Goal: Book appointment/travel/reservation

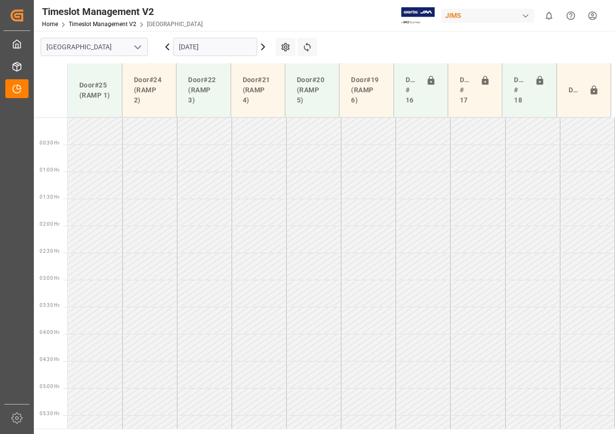
scroll to position [260, 0]
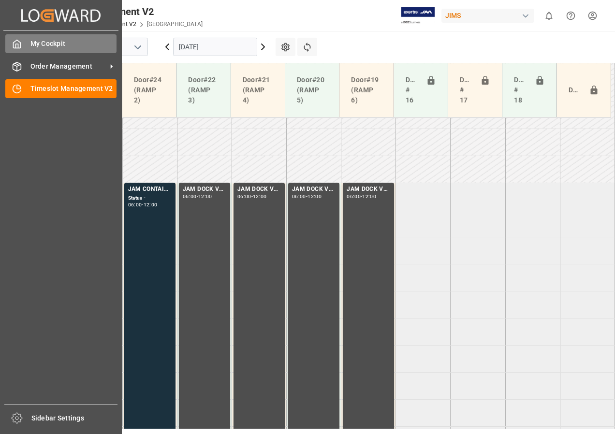
click at [41, 45] on span "My Cockpit" at bounding box center [73, 44] width 87 height 10
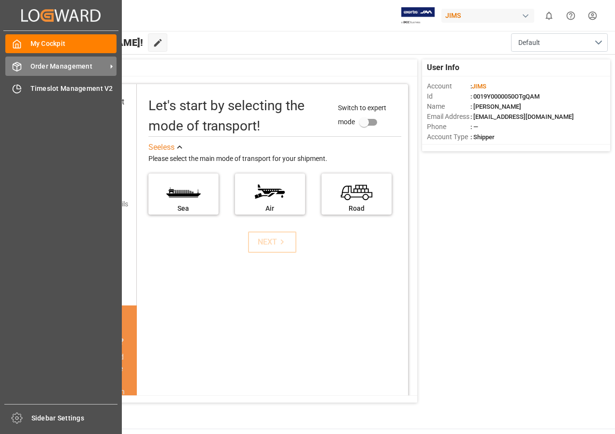
click at [52, 66] on span "Order Management" at bounding box center [68, 66] width 76 height 10
click at [39, 74] on div "Order Management Order Management" at bounding box center [60, 66] width 111 height 19
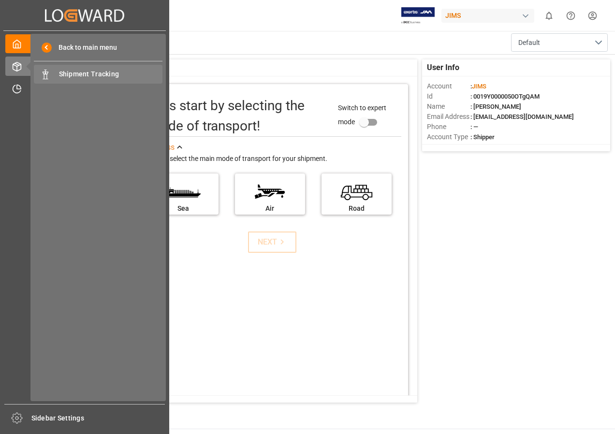
click at [76, 76] on span "Shipment Tracking" at bounding box center [111, 74] width 104 height 10
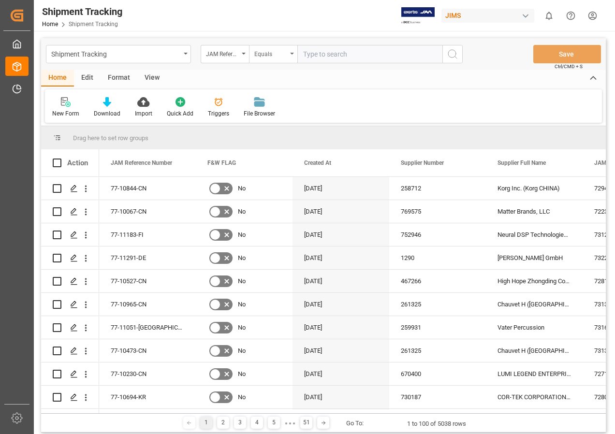
click at [290, 52] on div "Equals" at bounding box center [273, 54] width 48 height 18
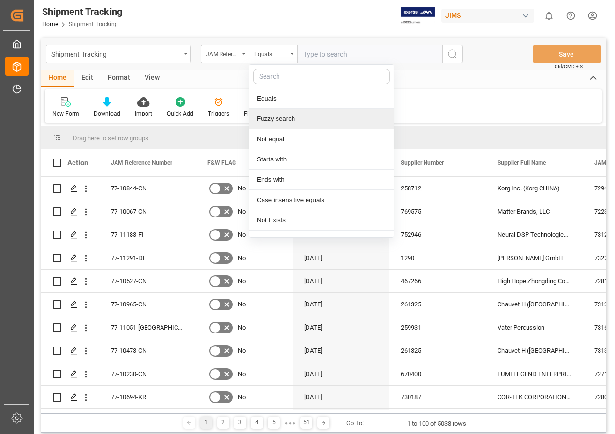
click at [277, 119] on div "Fuzzy search" at bounding box center [322, 119] width 144 height 20
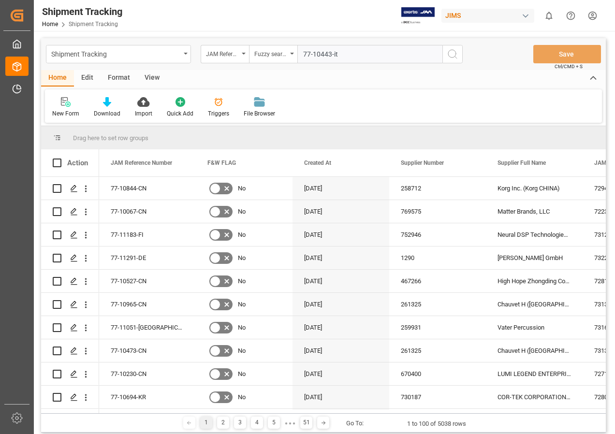
type input "77-10443-it"
click at [450, 54] on icon "search button" at bounding box center [453, 54] width 12 height 12
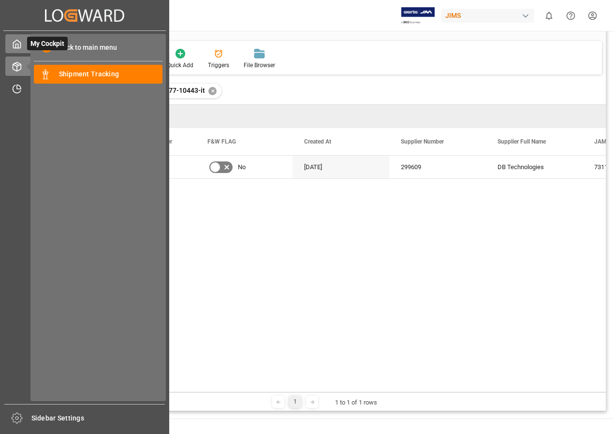
click at [19, 44] on icon at bounding box center [17, 44] width 10 height 10
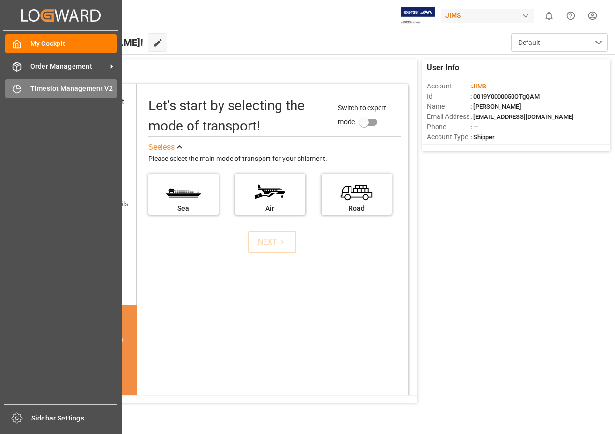
click at [44, 86] on span "Timeslot Management V2" at bounding box center [73, 89] width 87 height 10
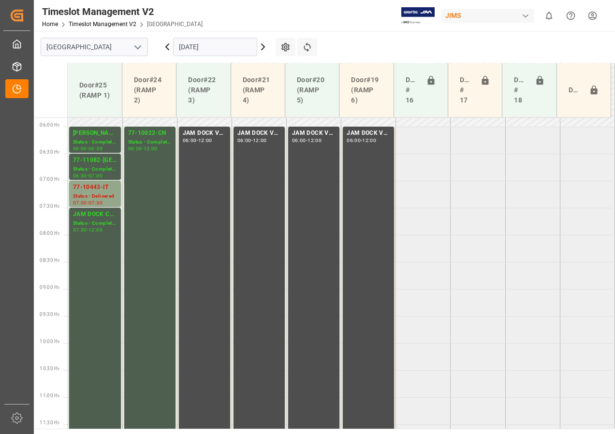
scroll to position [320, 0]
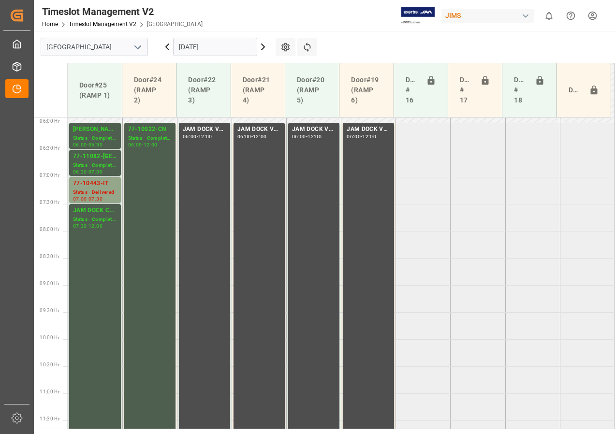
click at [264, 50] on icon at bounding box center [263, 47] width 12 height 12
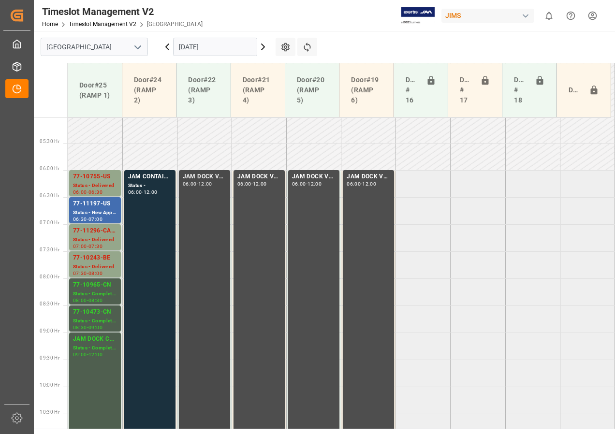
scroll to position [271, 0]
click at [99, 209] on div "77-11197-US" at bounding box center [95, 205] width 44 height 10
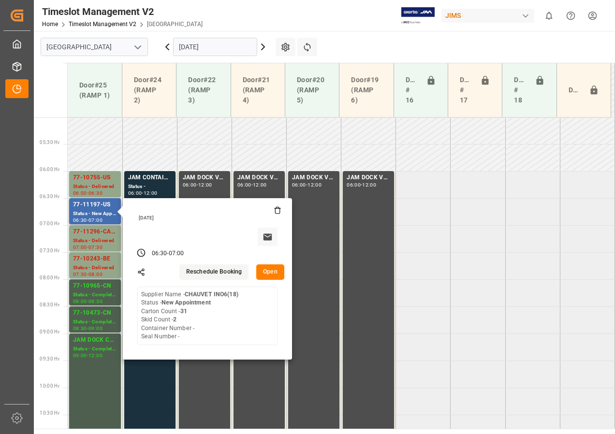
click at [269, 271] on button "Open" at bounding box center [270, 272] width 28 height 15
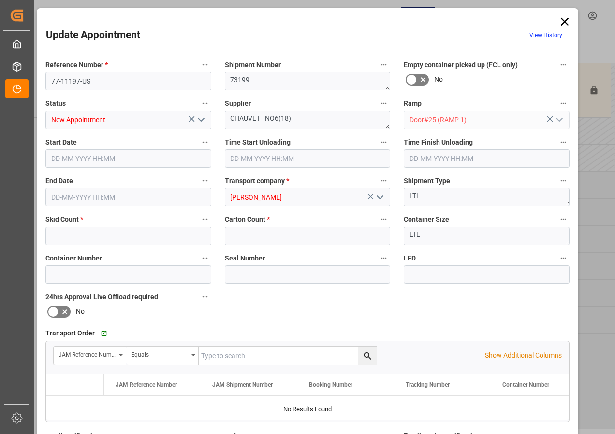
type input "2"
type input "31"
type input "[DATE] 06:30"
type input "[DATE] 07:00"
type input "[DATE] 13:41"
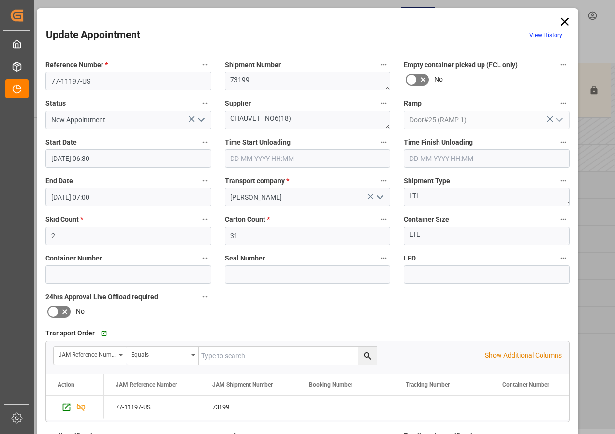
click at [564, 17] on icon at bounding box center [565, 22] width 14 height 14
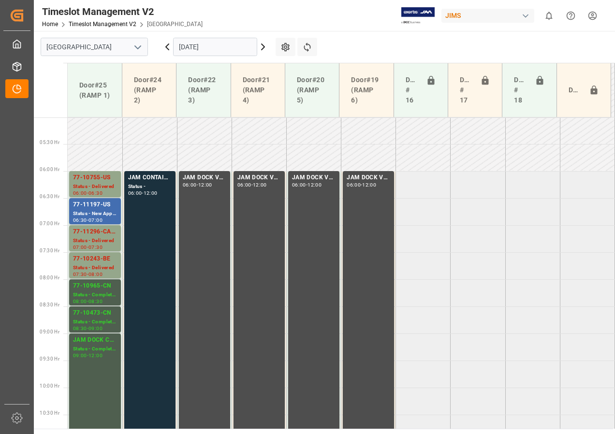
click at [263, 47] on icon at bounding box center [263, 47] width 12 height 12
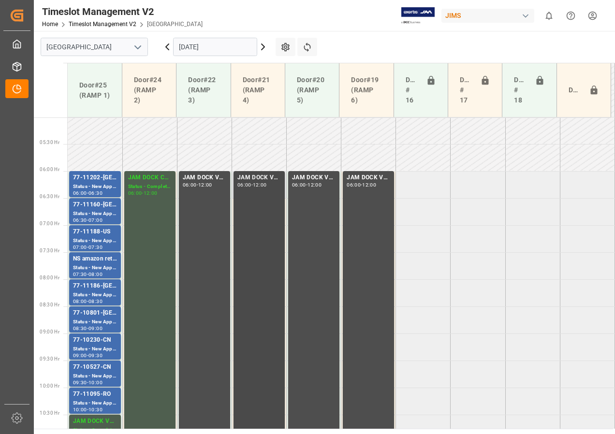
scroll to position [320, 0]
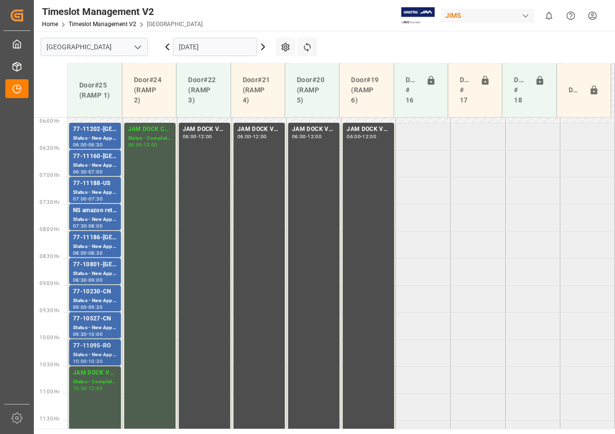
click at [100, 355] on div "Status - New Appointment" at bounding box center [95, 355] width 44 height 8
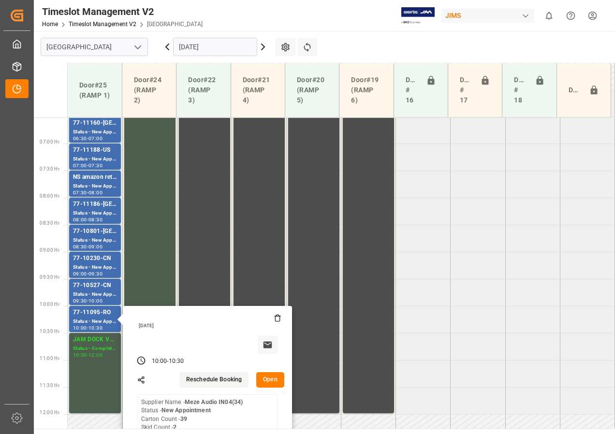
scroll to position [368, 0]
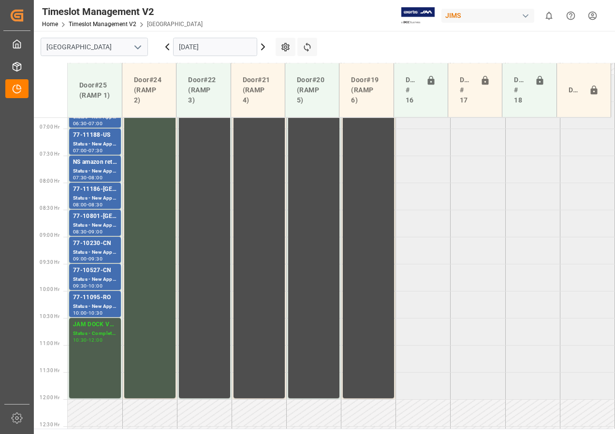
click at [99, 280] on div "Status - New Appointment" at bounding box center [95, 280] width 44 height 8
click at [88, 251] on div "Status - New Appointment" at bounding box center [95, 253] width 44 height 8
click at [95, 225] on div "Status - New Appointment" at bounding box center [95, 226] width 44 height 8
click at [94, 208] on div "08:00 - 08:30" at bounding box center [95, 205] width 44 height 5
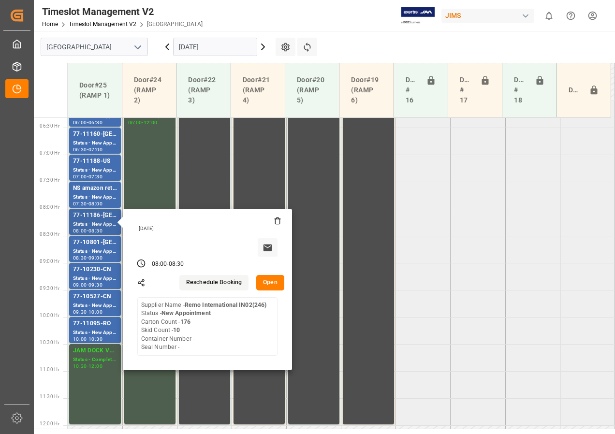
scroll to position [320, 0]
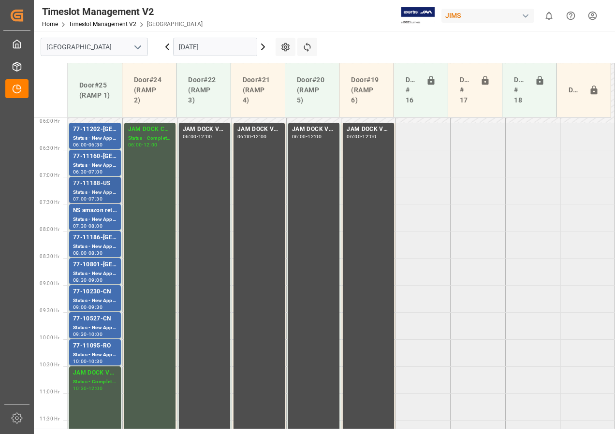
click at [100, 181] on div "77-11188-US" at bounding box center [95, 184] width 44 height 10
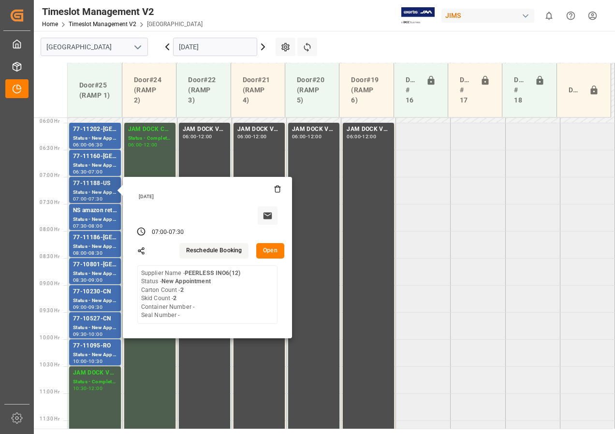
scroll to position [223, 0]
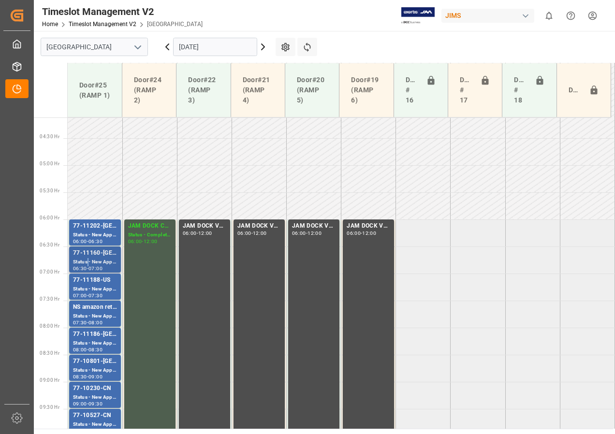
click at [89, 261] on div "Status - New Appointment" at bounding box center [95, 262] width 44 height 8
click at [93, 238] on div "Status - New Appointment" at bounding box center [95, 235] width 44 height 8
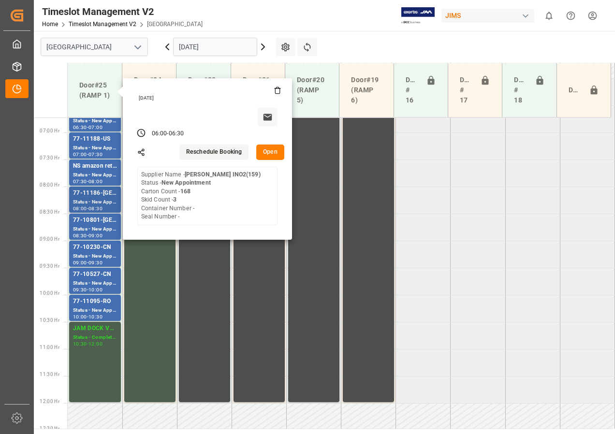
scroll to position [368, 0]
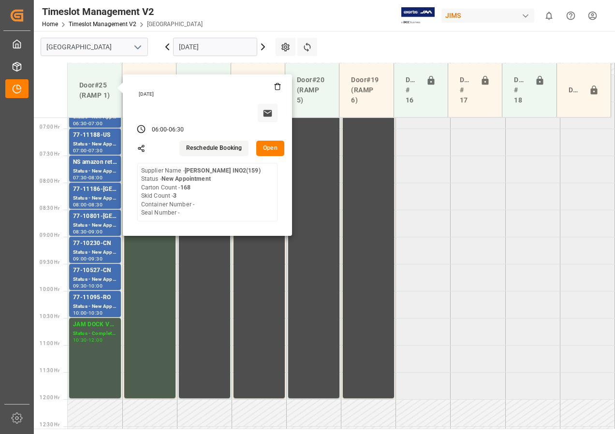
click at [263, 48] on icon at bounding box center [263, 47] width 12 height 12
